Goal: Task Accomplishment & Management: Use online tool/utility

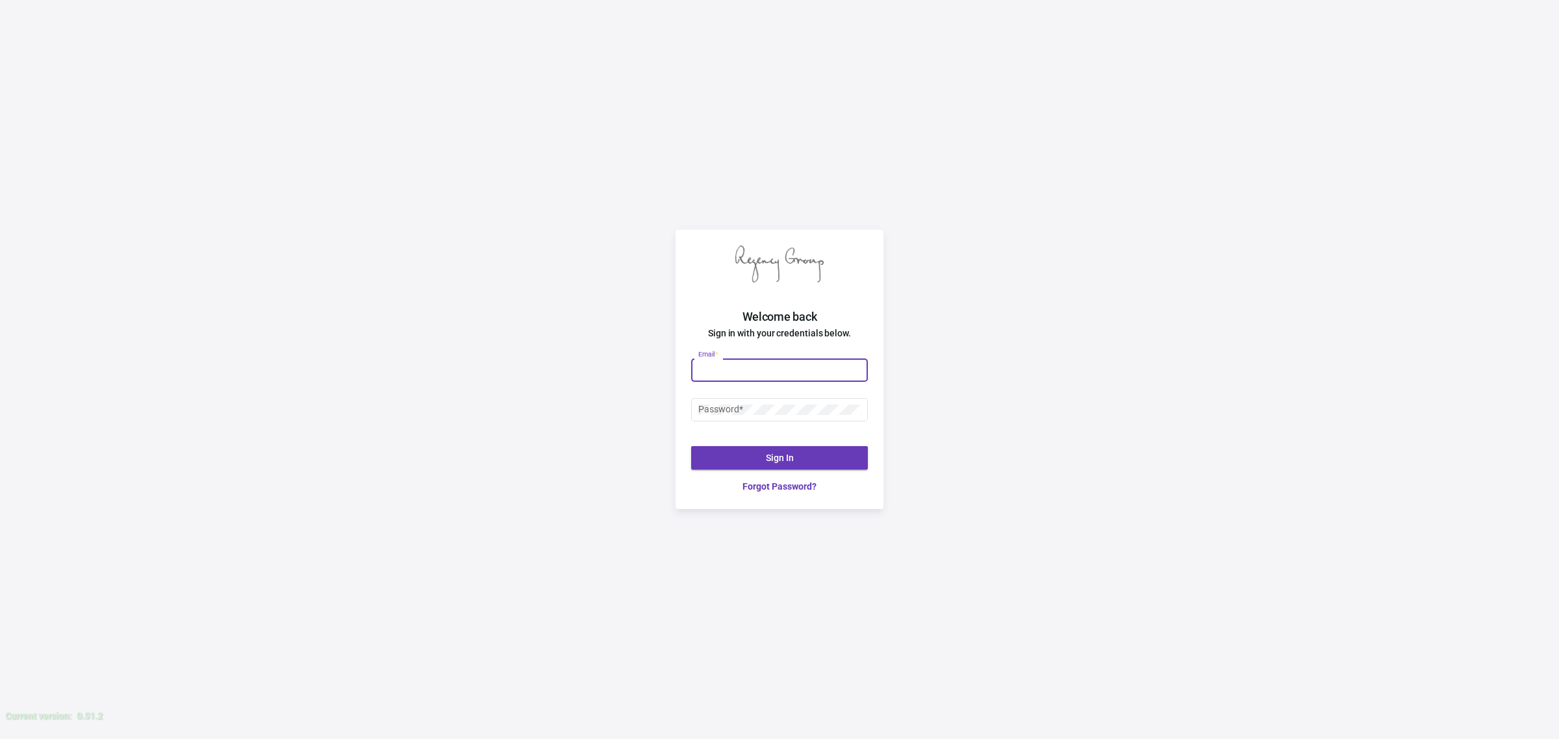
click at [773, 365] on input "Email *" at bounding box center [779, 370] width 163 height 10
type input "[EMAIL_ADDRESS][DOMAIN_NAME]"
click at [797, 398] on div "Password *" at bounding box center [779, 408] width 163 height 25
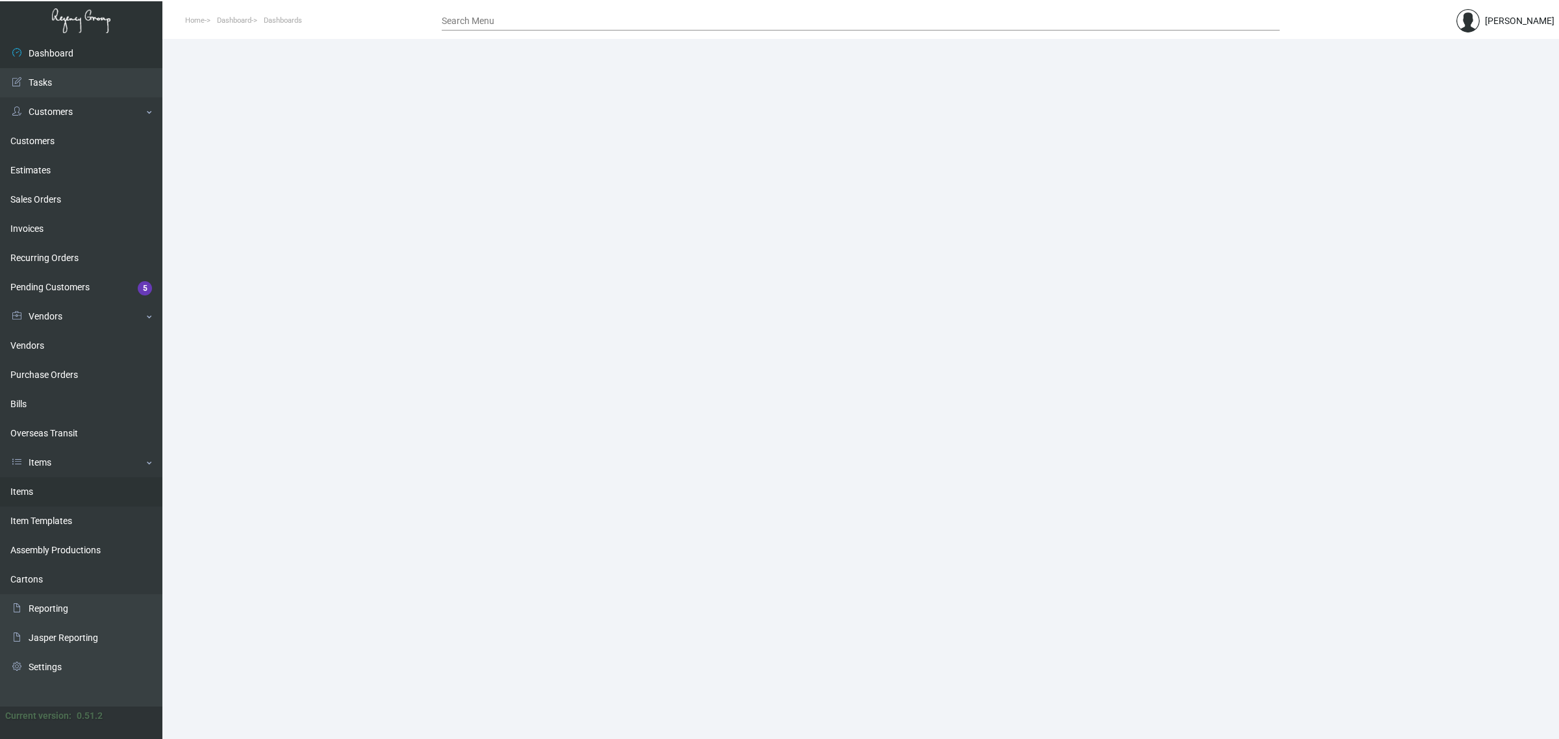
click at [20, 494] on link "Items" at bounding box center [81, 491] width 162 height 29
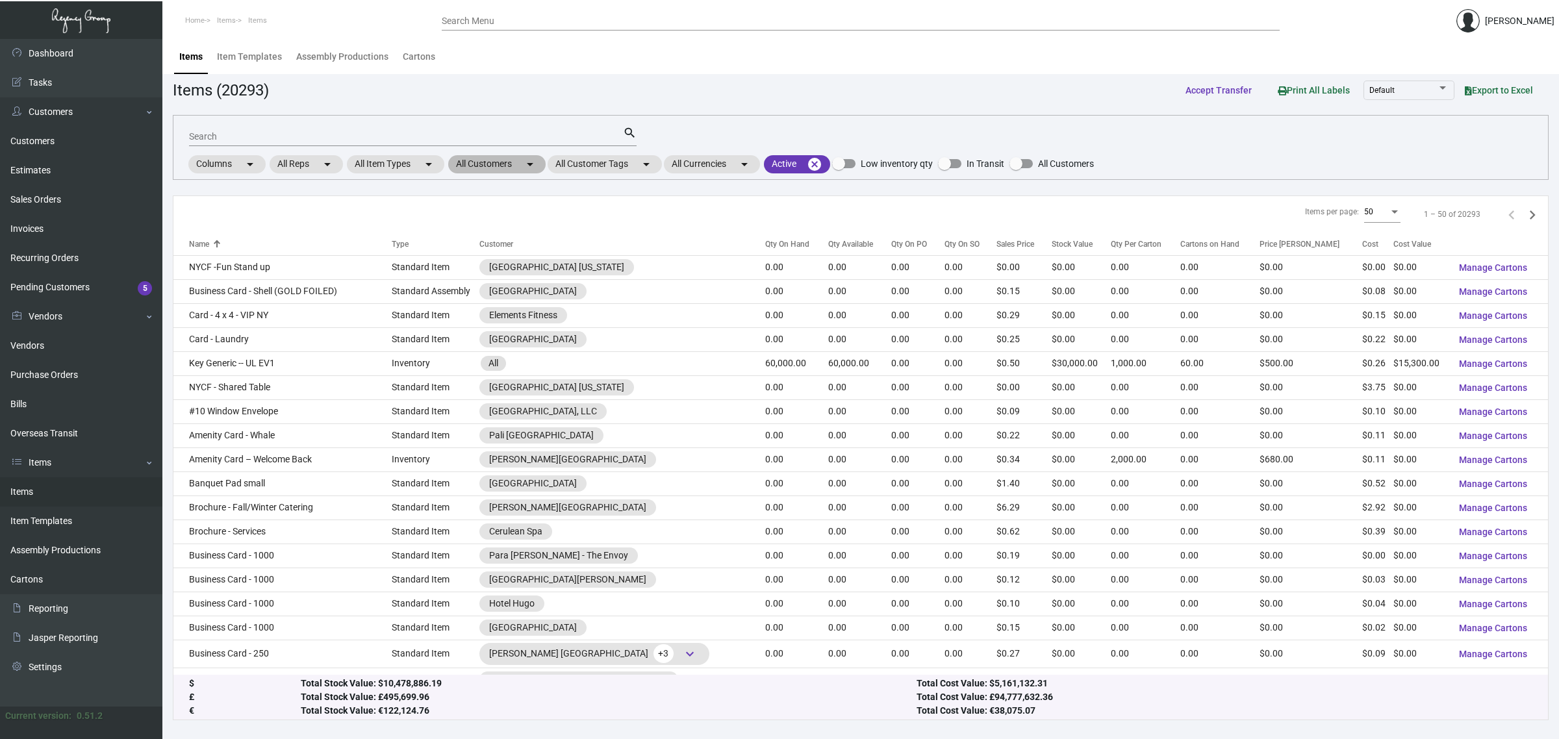
click at [531, 160] on mat-icon "arrow_drop_down" at bounding box center [530, 165] width 16 height 16
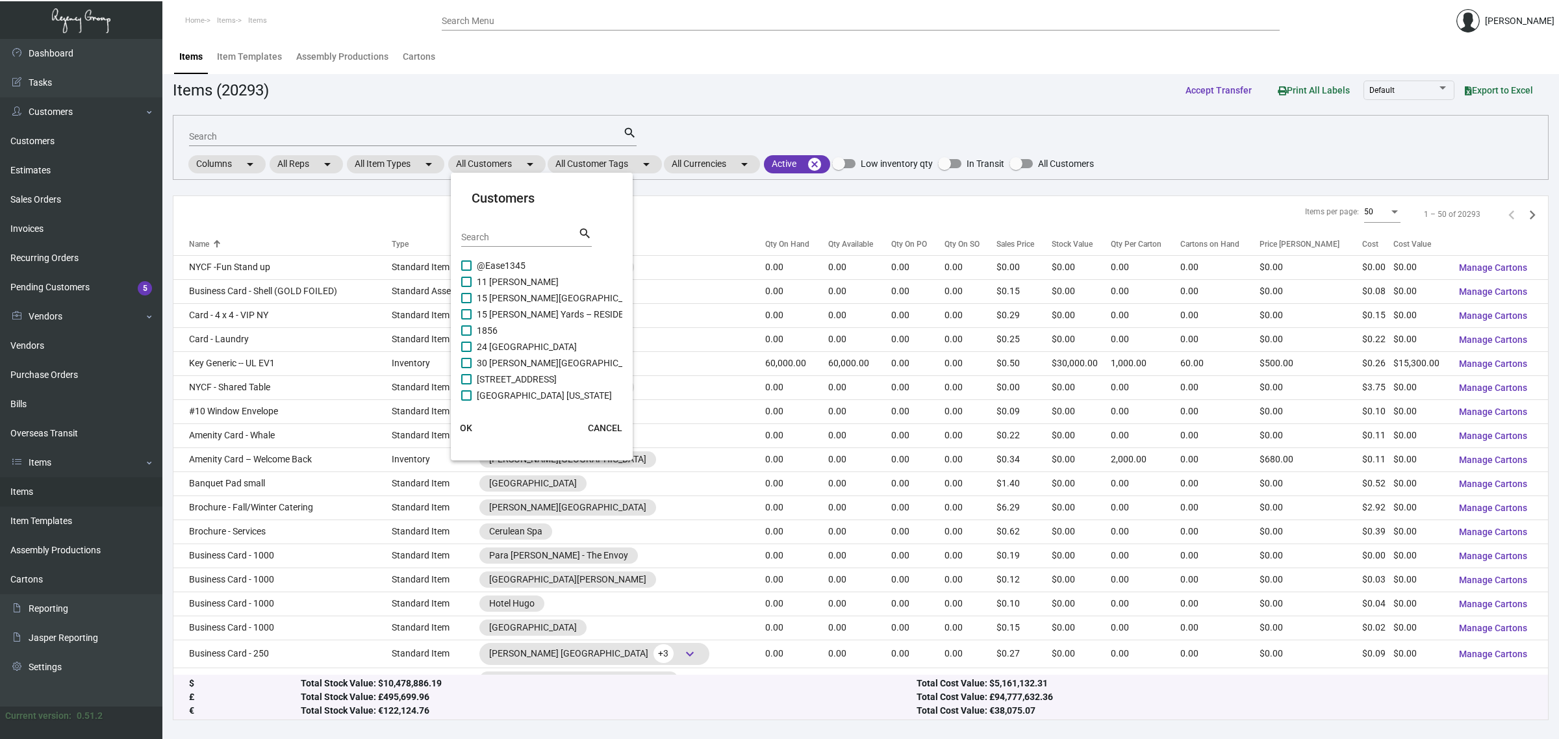
click at [547, 234] on input "Search" at bounding box center [519, 238] width 117 height 10
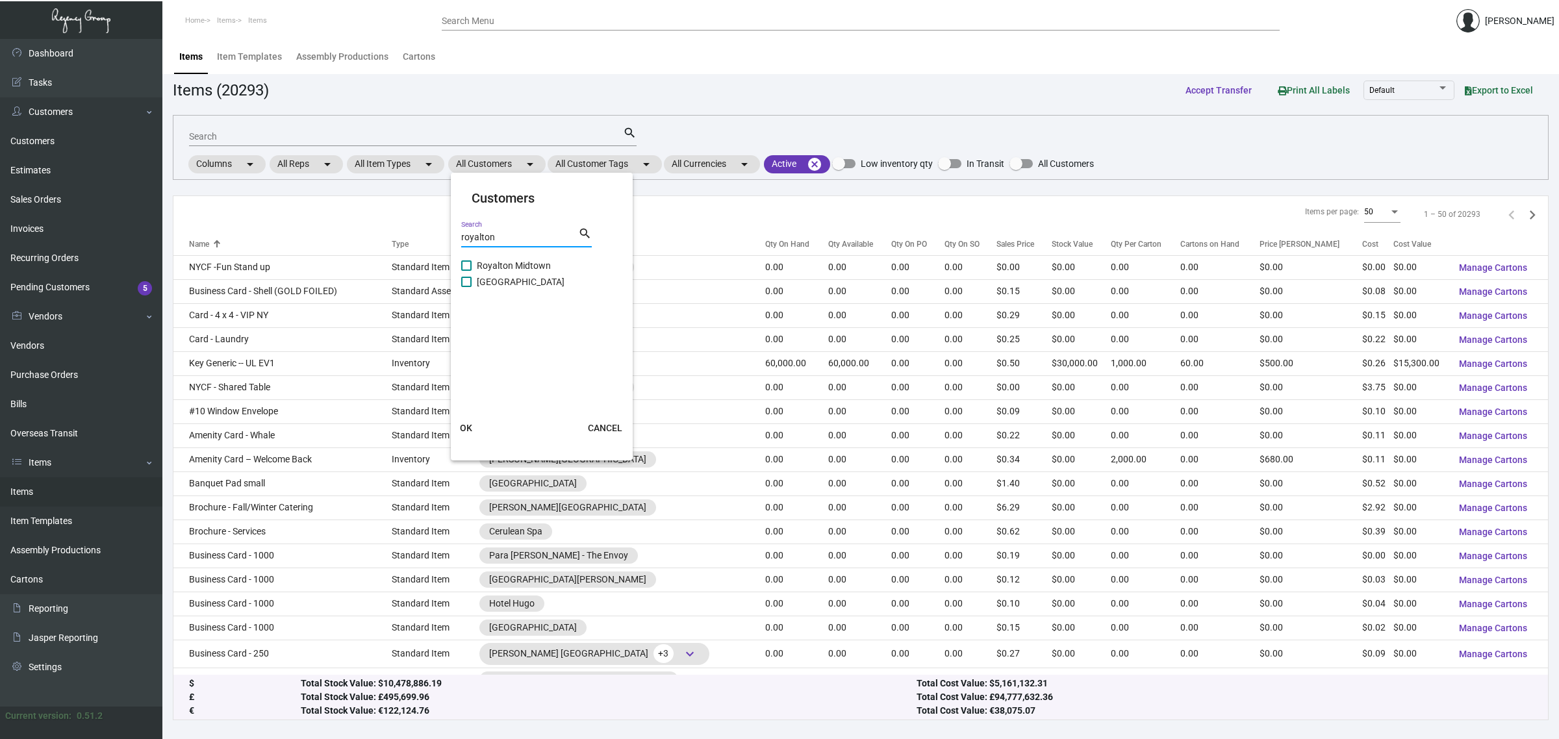
type input "royalton"
click at [531, 281] on span "[GEOGRAPHIC_DATA]" at bounding box center [521, 282] width 88 height 16
click at [466, 287] on input "[GEOGRAPHIC_DATA]" at bounding box center [466, 287] width 1 height 1
checkbox input "true"
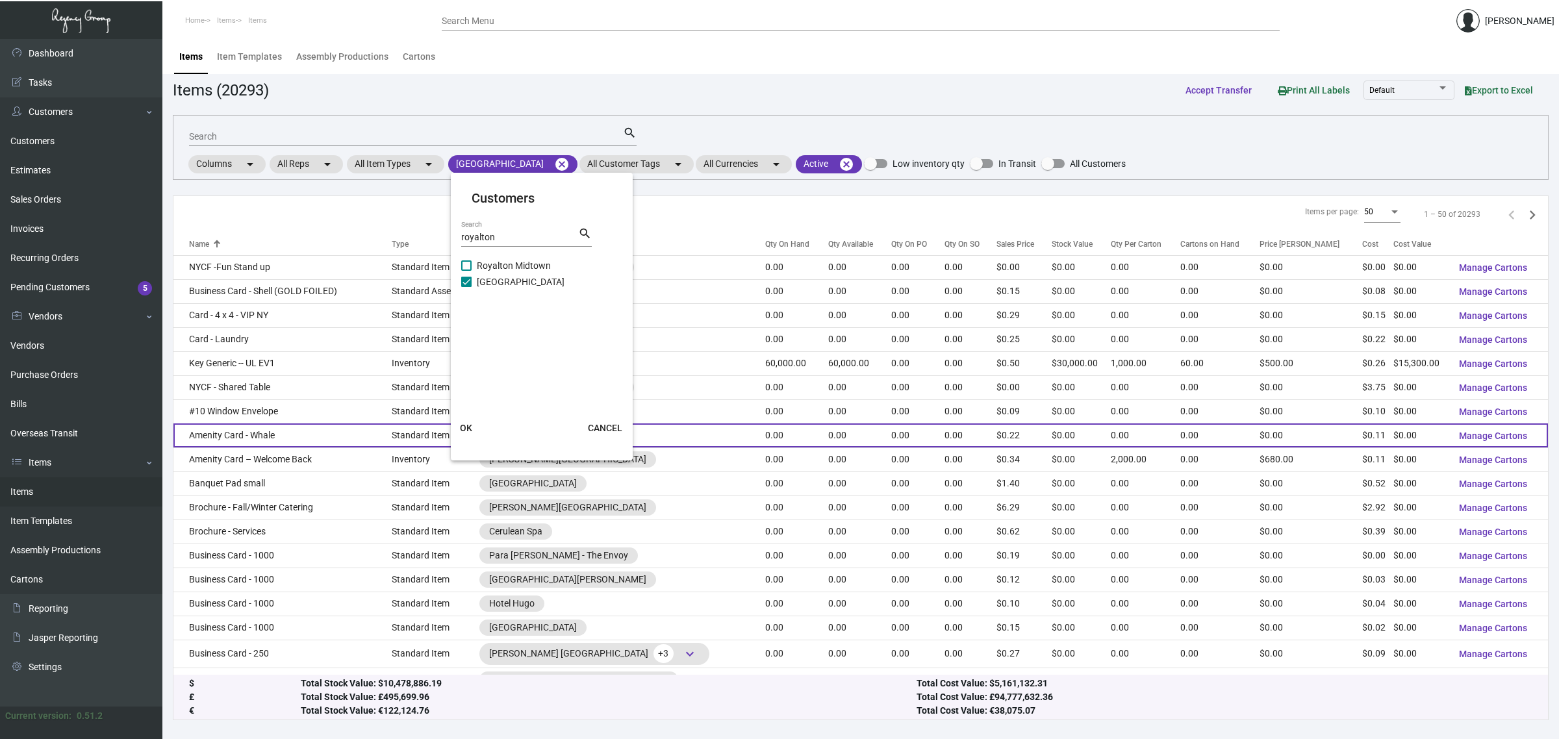
click at [476, 424] on button "OK" at bounding box center [467, 427] width 42 height 23
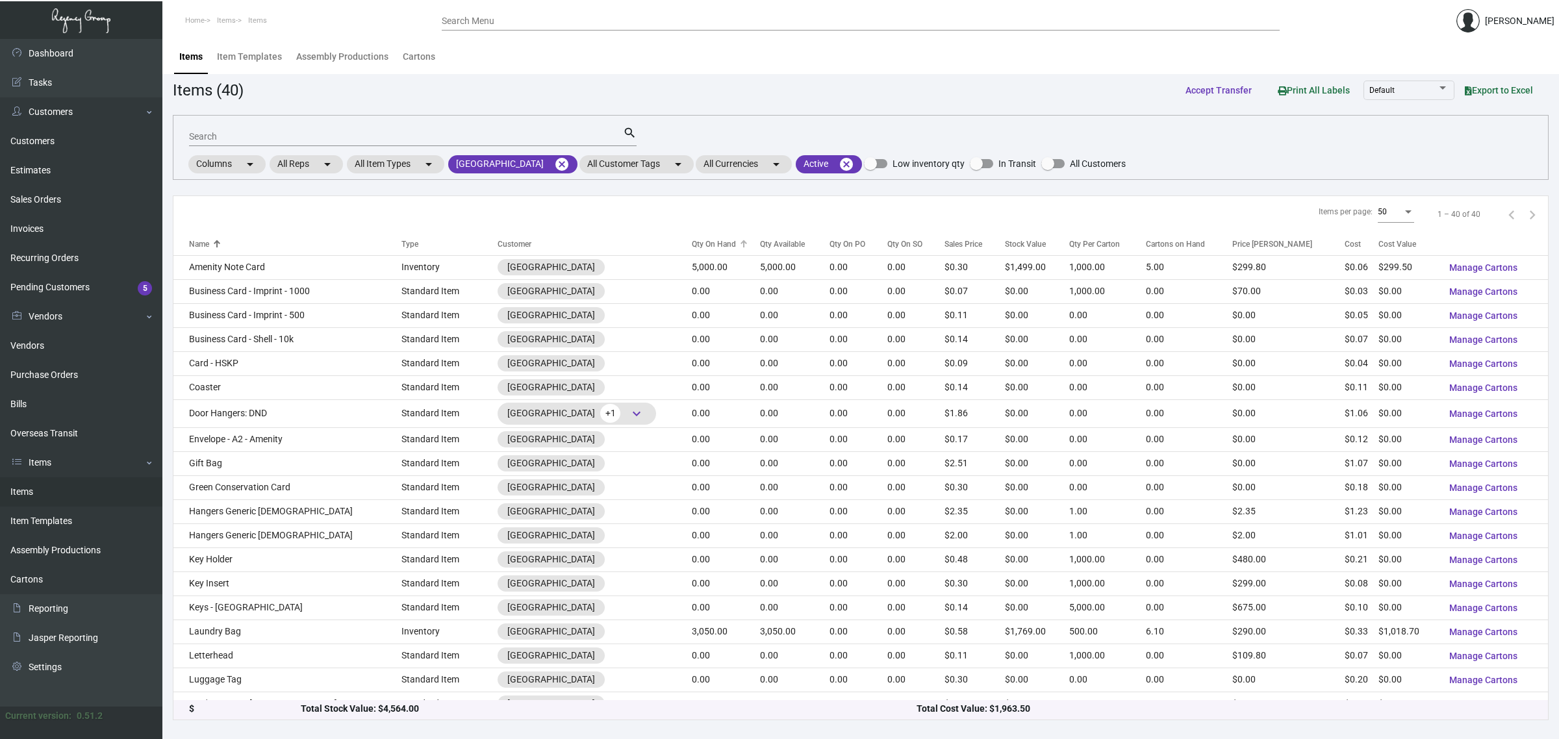
click at [696, 244] on div "Qty On Hand" at bounding box center [714, 244] width 44 height 12
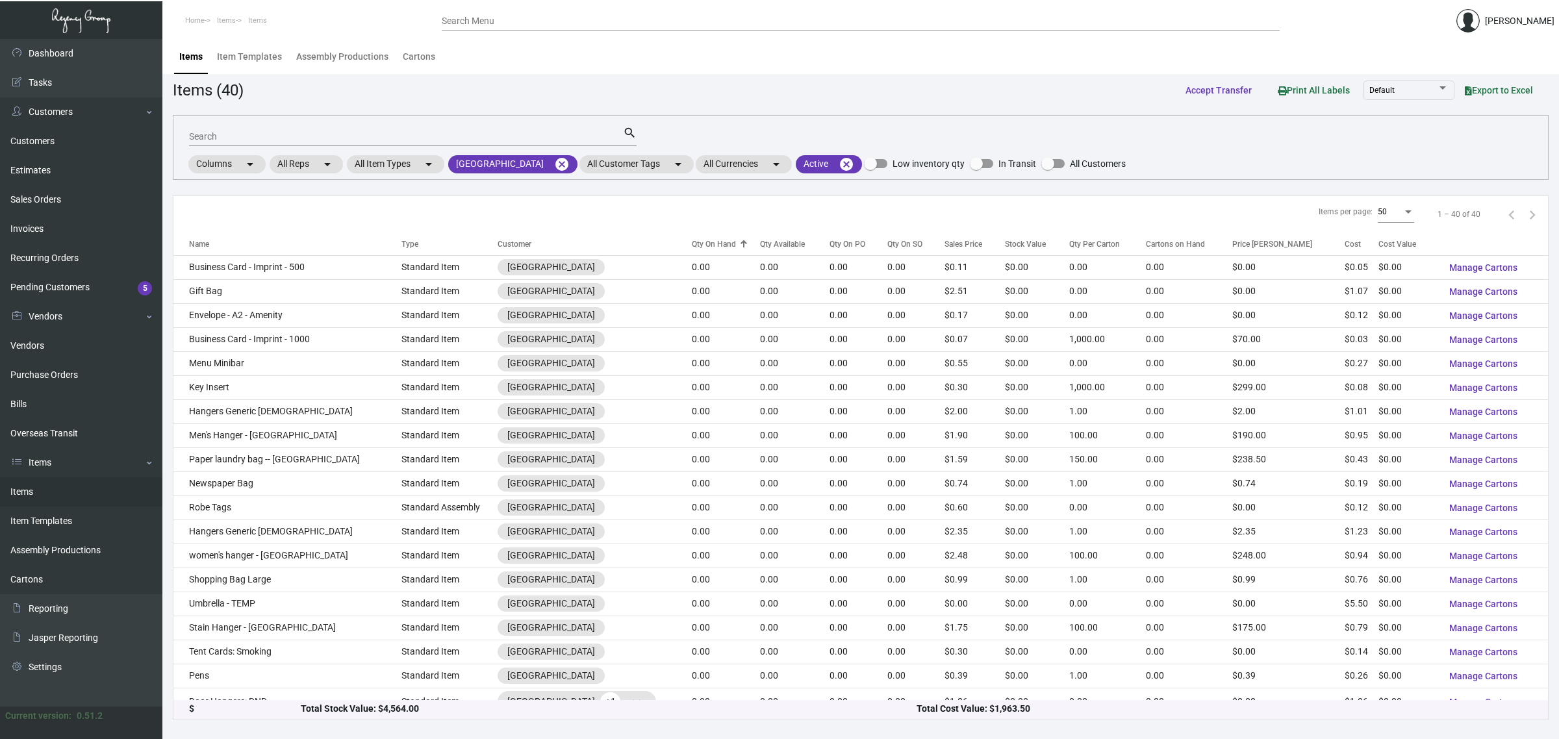
click at [696, 244] on div "Qty On Hand" at bounding box center [714, 244] width 44 height 12
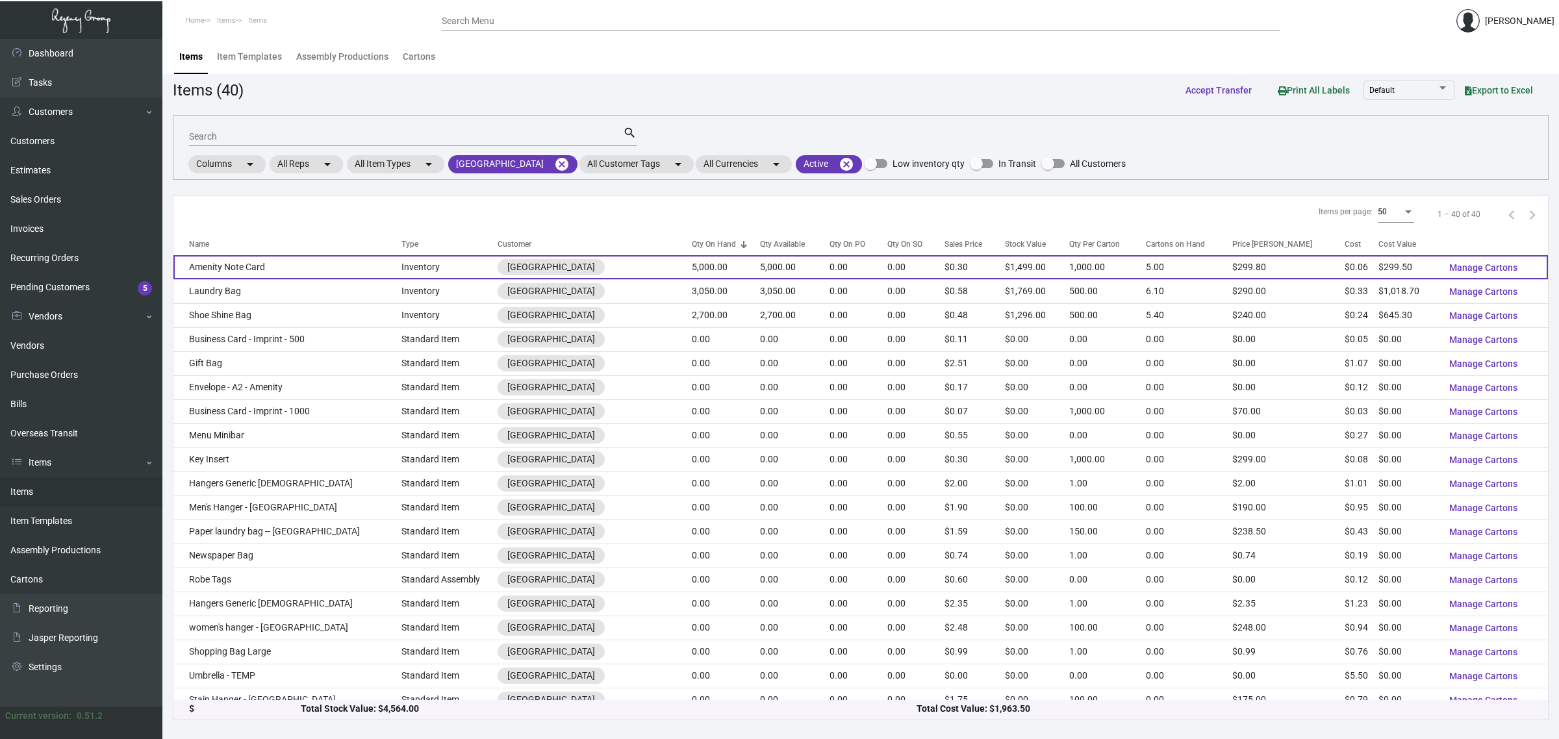
click at [631, 264] on div "[GEOGRAPHIC_DATA]" at bounding box center [595, 267] width 194 height 16
click at [744, 262] on td "5,000.00" at bounding box center [726, 267] width 68 height 24
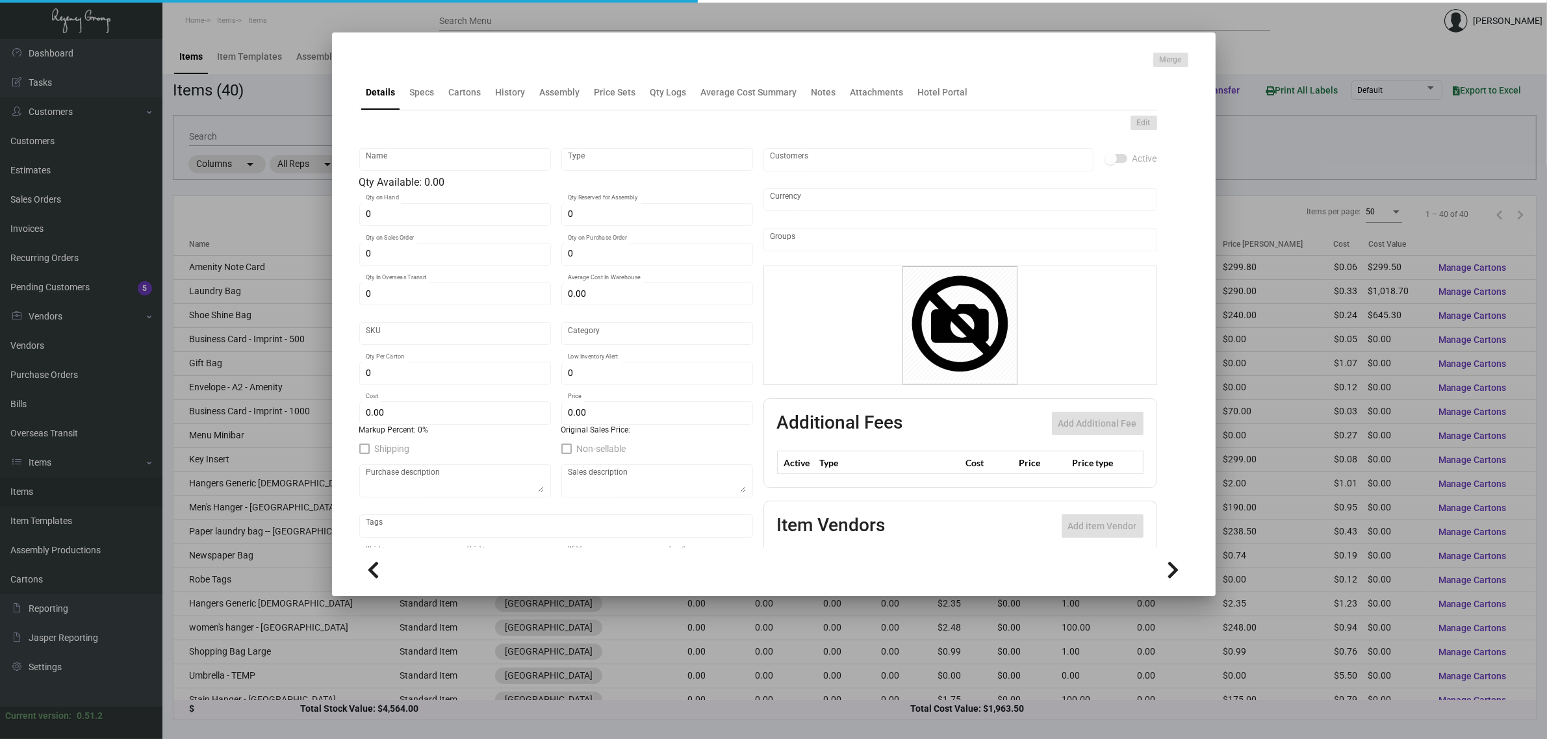
type input "Amenity Note Card"
type input "Inventory"
type input "5,000"
type input "$ 0.0599"
type input "Standard"
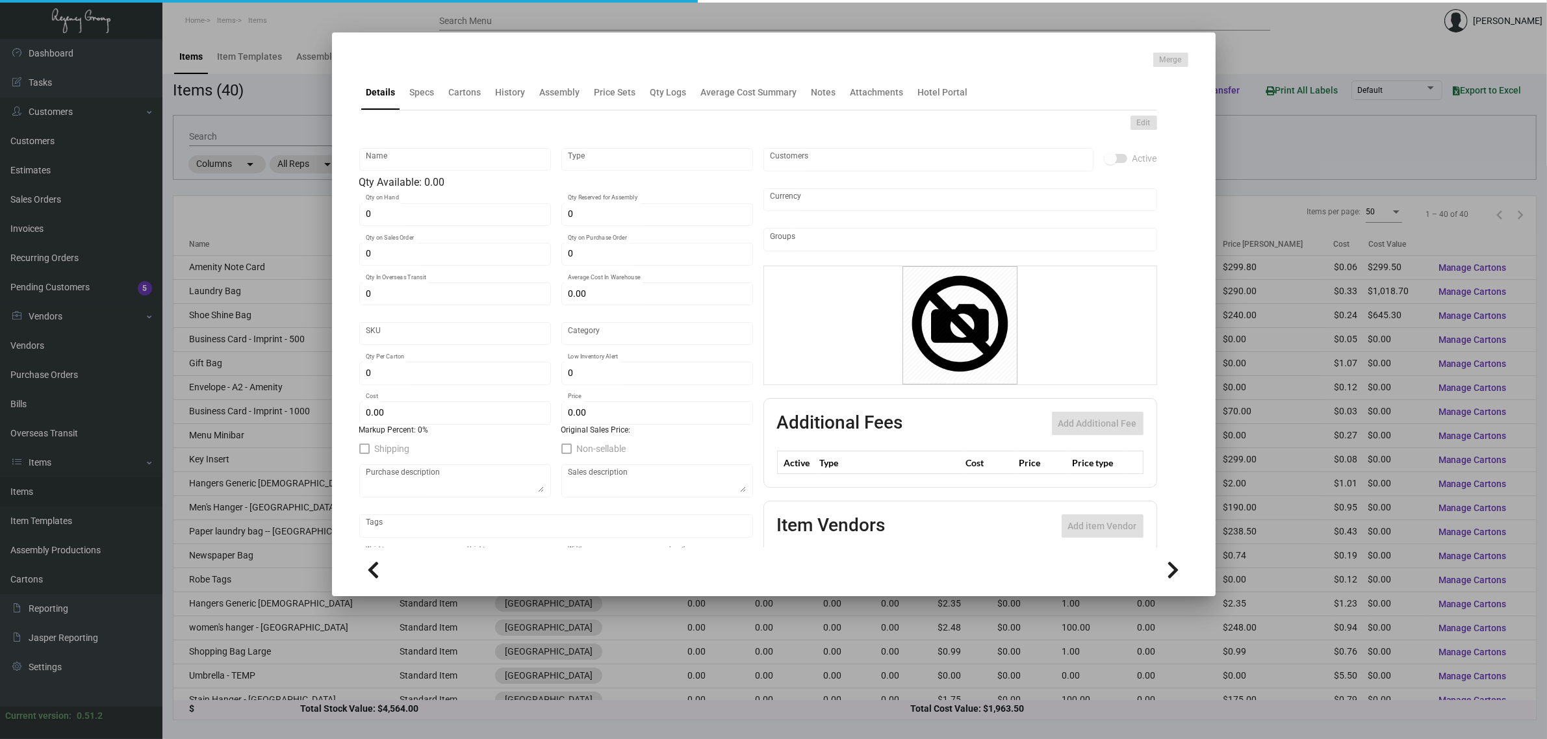
type input "1,000"
type input "$ 0.0599"
type input "$ 0.2998"
checkbox input "true"
type input "United States Dollar $"
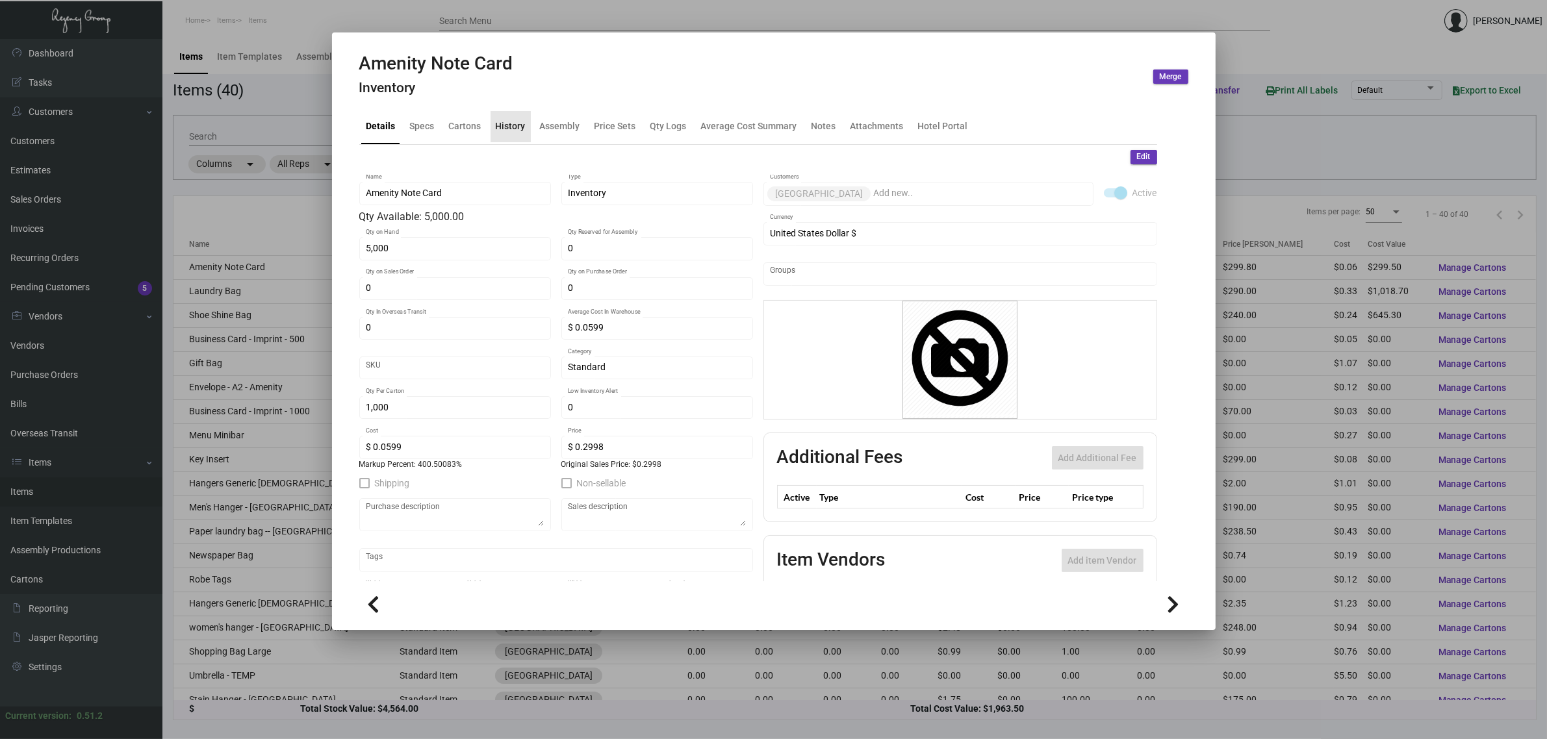
click at [522, 127] on div "History" at bounding box center [511, 127] width 30 height 14
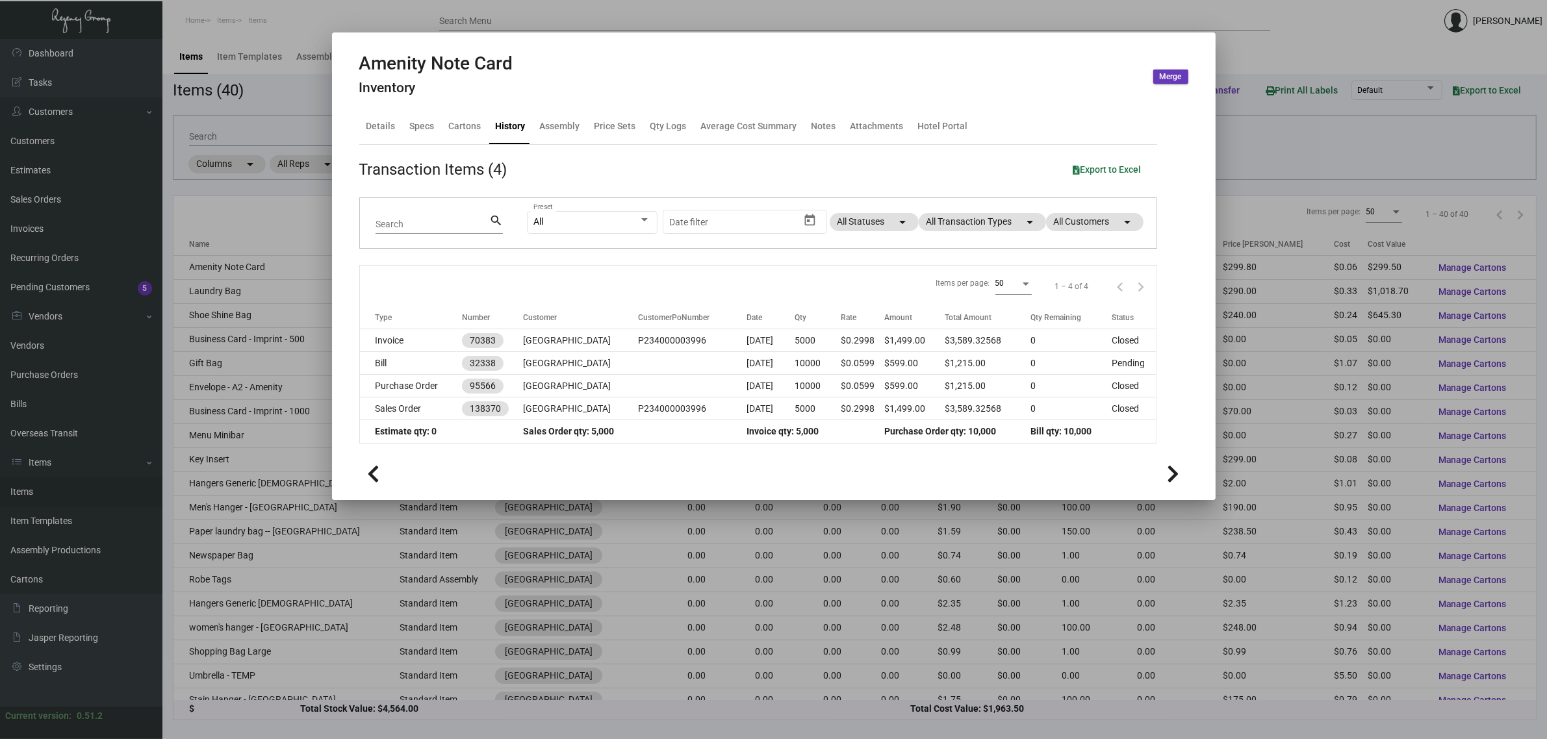
click at [1177, 464] on icon at bounding box center [1173, 473] width 12 height 19
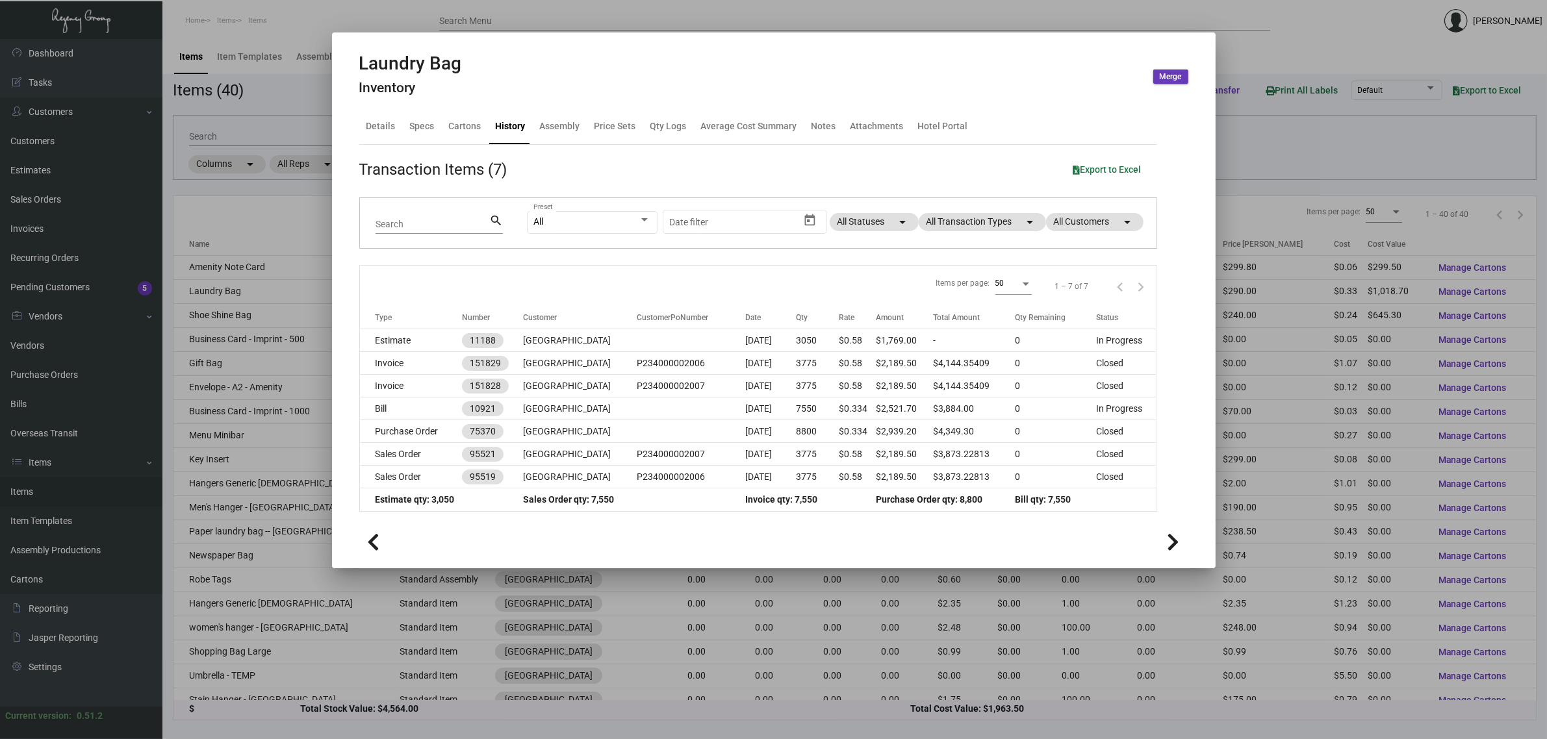
click at [1174, 533] on icon at bounding box center [1173, 542] width 12 height 19
click at [933, 166] on div "Transaction Items (7) Export to Excel" at bounding box center [758, 169] width 798 height 23
click at [1285, 151] on div at bounding box center [773, 369] width 1547 height 739
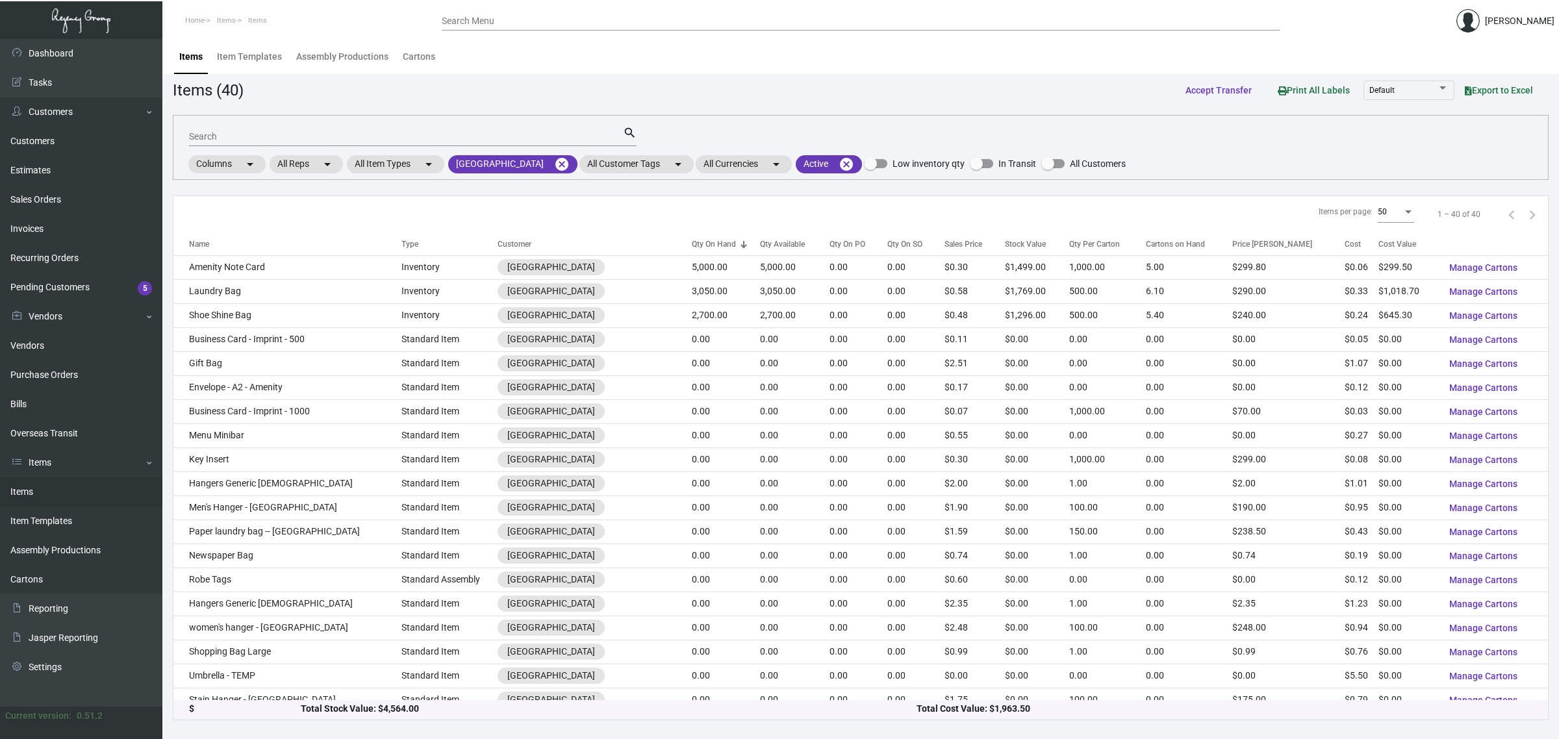
click at [1023, 124] on div "Search search Columns arrow_drop_down All Reps arrow_drop_down All Item Types a…" at bounding box center [861, 147] width 1376 height 65
